Goal: Check status: Check status

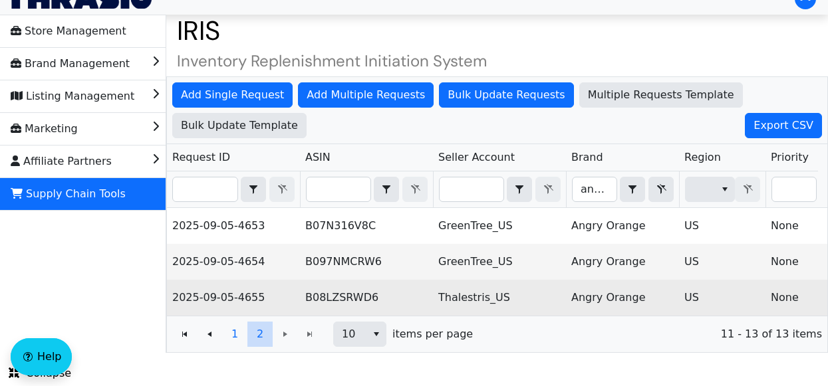
scroll to position [18, 0]
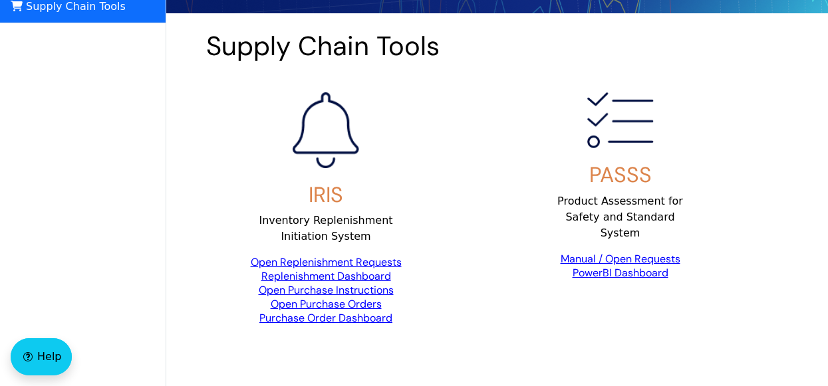
scroll to position [228, 0]
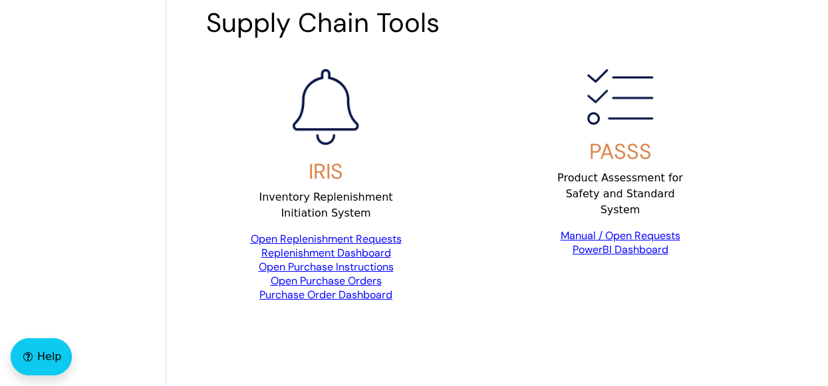
click at [292, 235] on link "Open Replenishment Requests" at bounding box center [326, 239] width 151 height 14
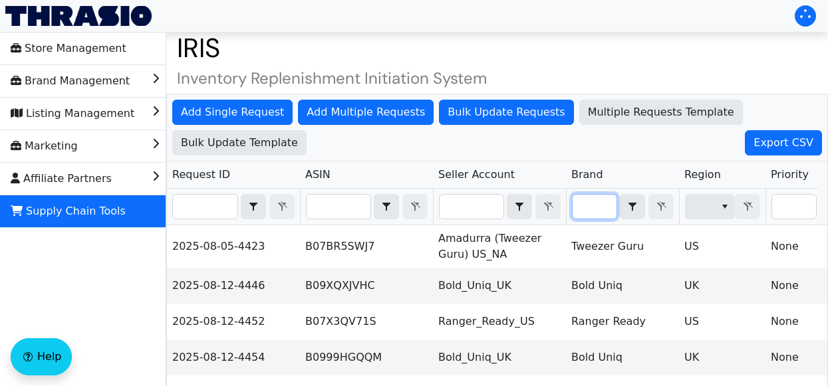
click at [592, 207] on input "Filter" at bounding box center [594, 207] width 44 height 24
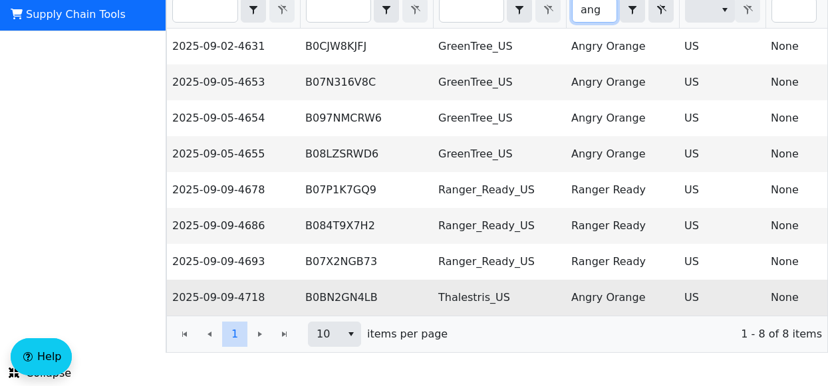
type input "ang"
drag, startPoint x: 374, startPoint y: 284, endPoint x: 303, endPoint y: 284, distance: 71.1
click at [303, 284] on td "B0BN2GN4LB" at bounding box center [366, 298] width 133 height 36
copy td "B0BN2GN4LB"
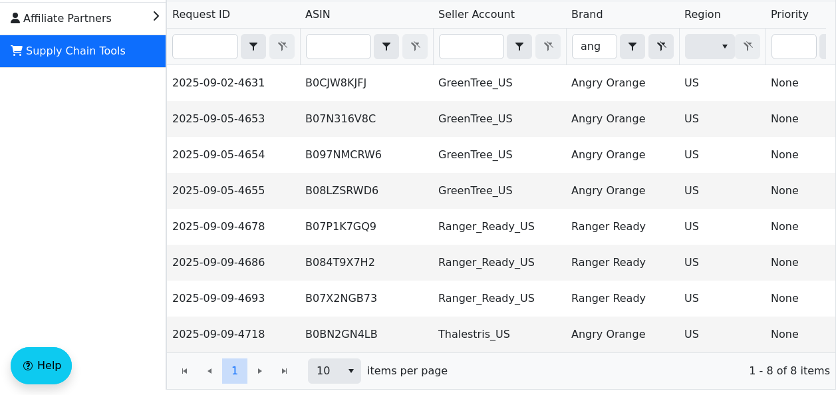
click at [13, 189] on div "Store Management Brand Management Listing Management Marketing Affiliate Partne…" at bounding box center [83, 131] width 166 height 518
